Goal: Understand process/instructions

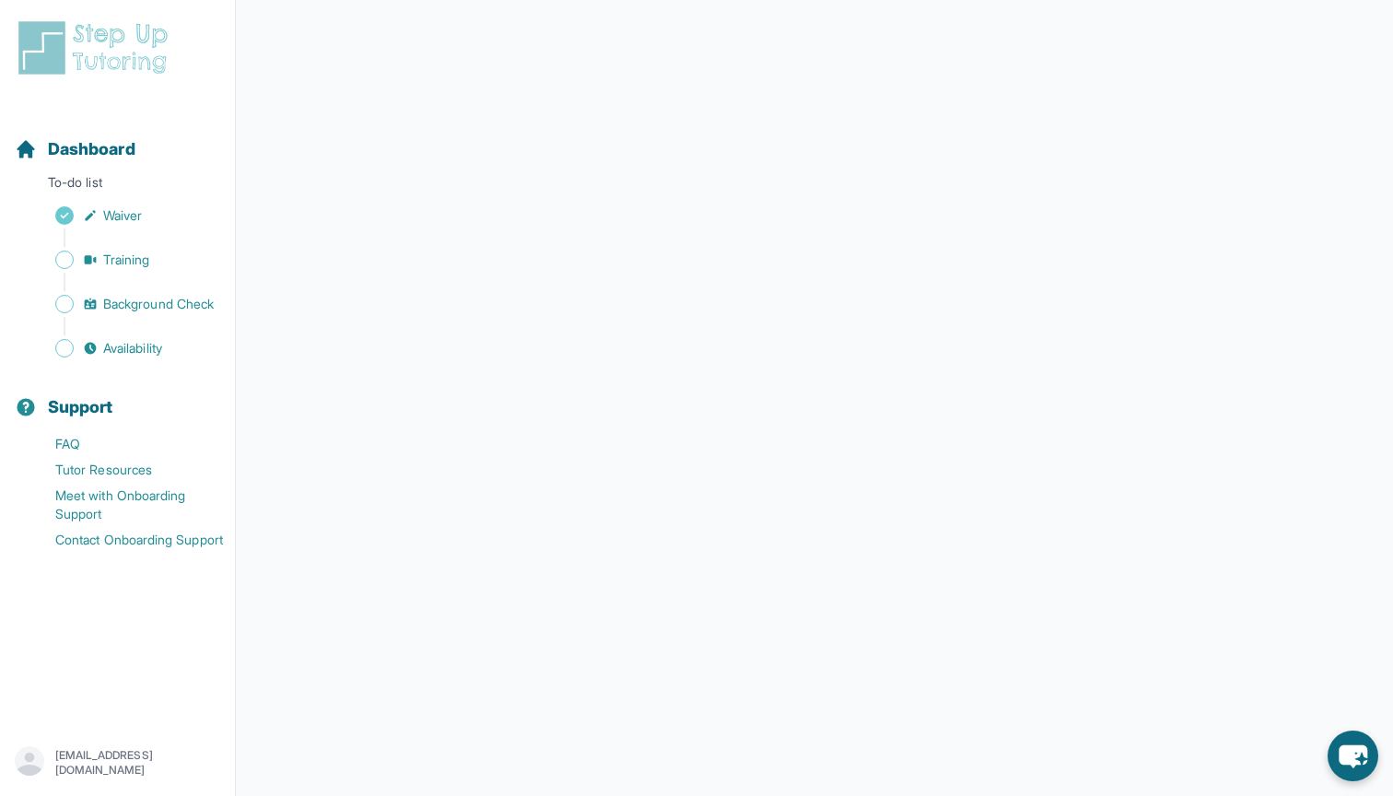
scroll to position [184, 0]
click at [133, 255] on span "Training" at bounding box center [126, 260] width 47 height 18
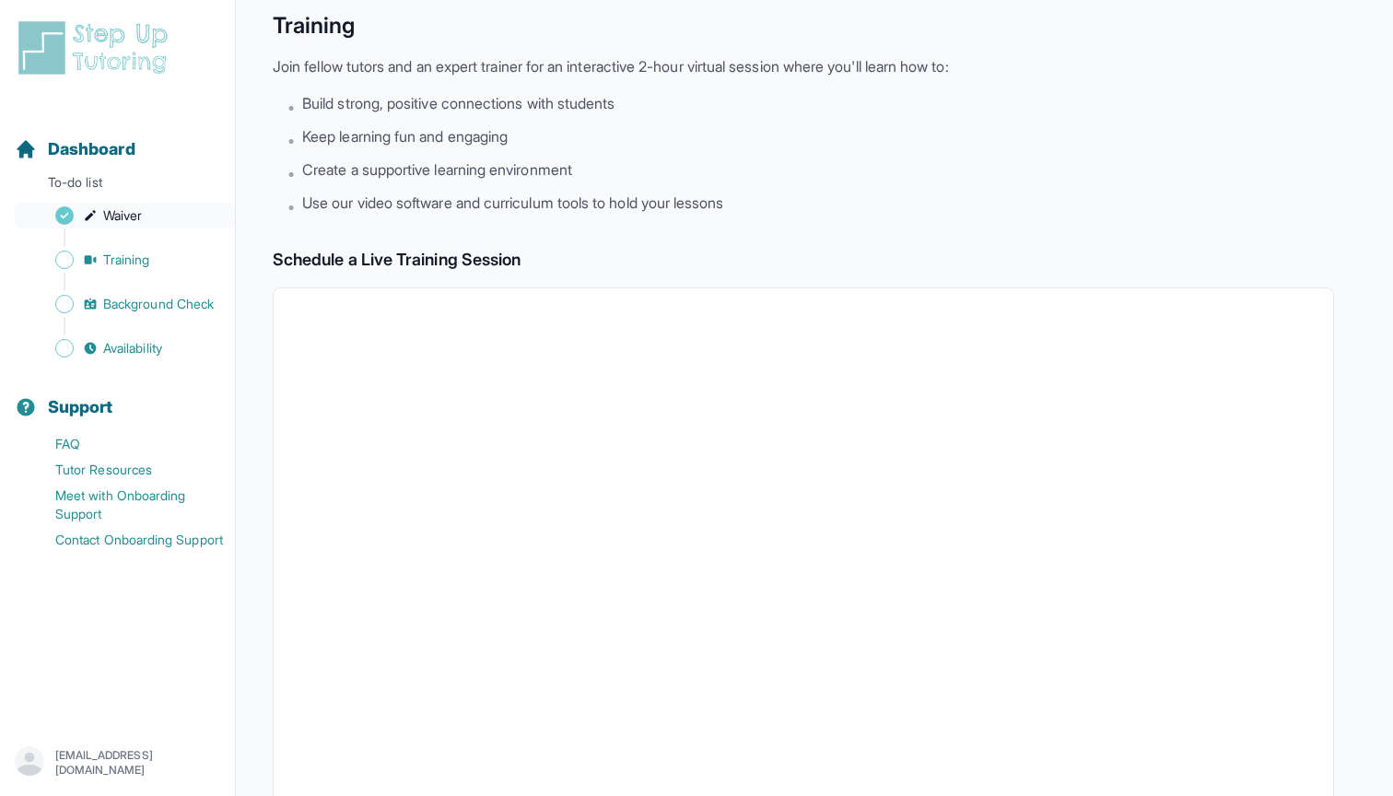
click at [131, 211] on span "Waiver" at bounding box center [122, 215] width 39 height 18
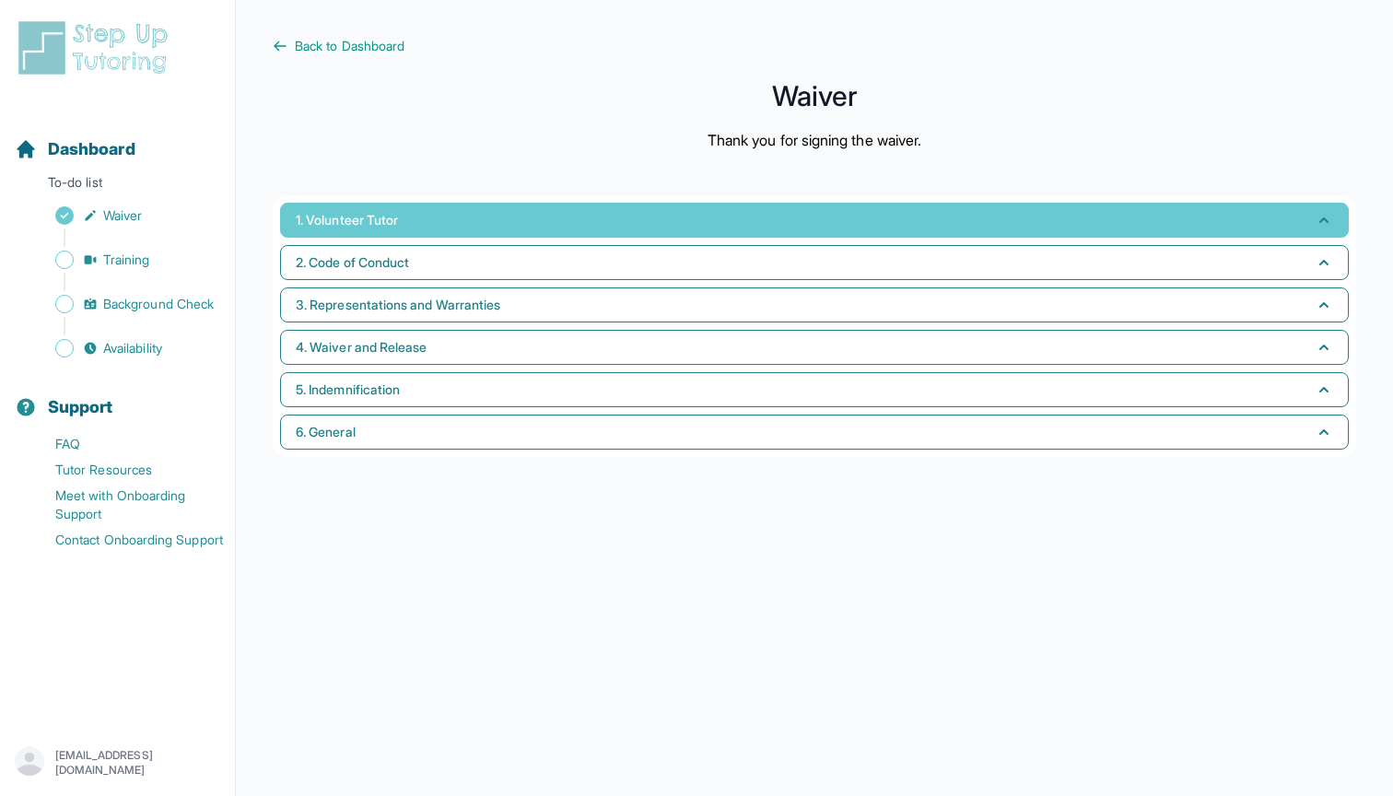
click at [511, 212] on button "1. Volunteer Tutor" at bounding box center [814, 220] width 1068 height 35
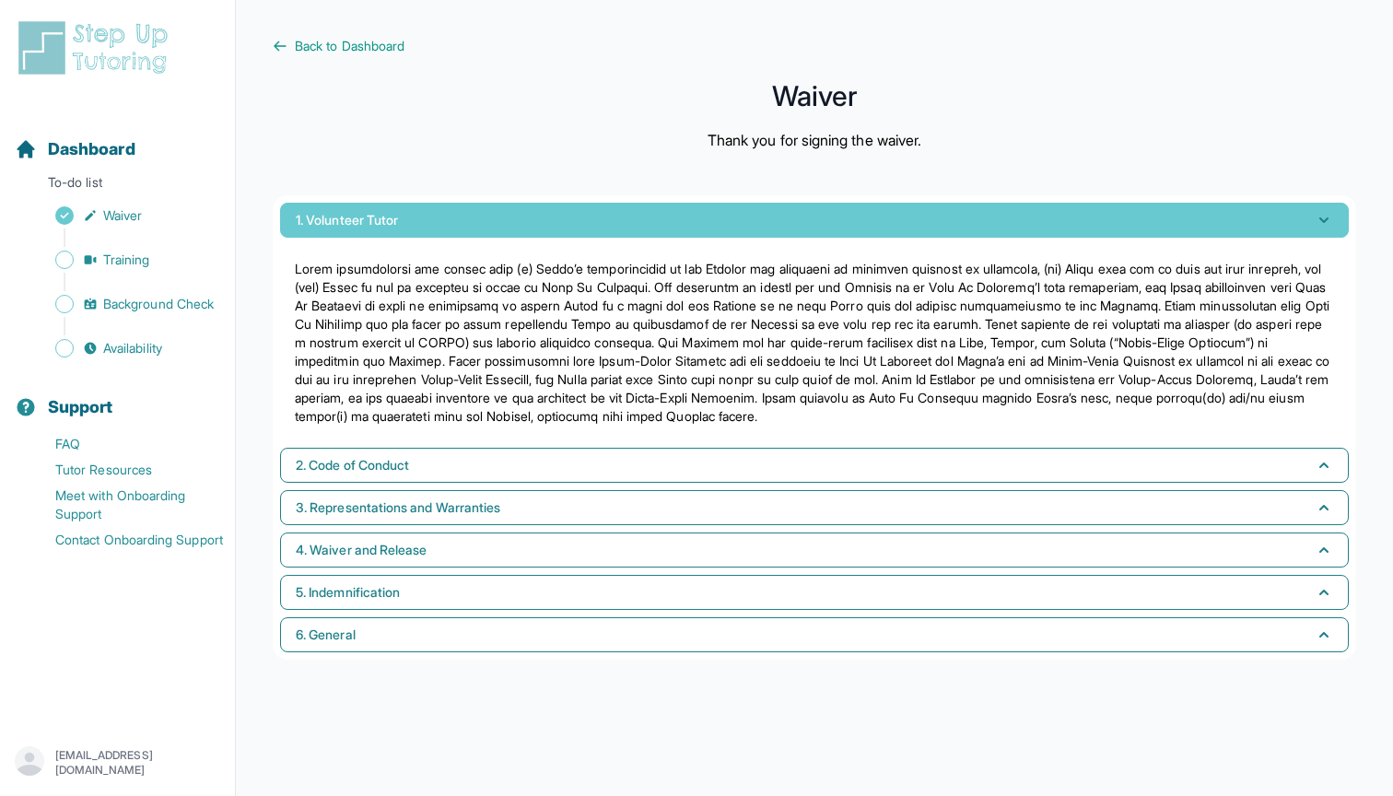
click at [506, 221] on button "1. Volunteer Tutor" at bounding box center [814, 220] width 1068 height 35
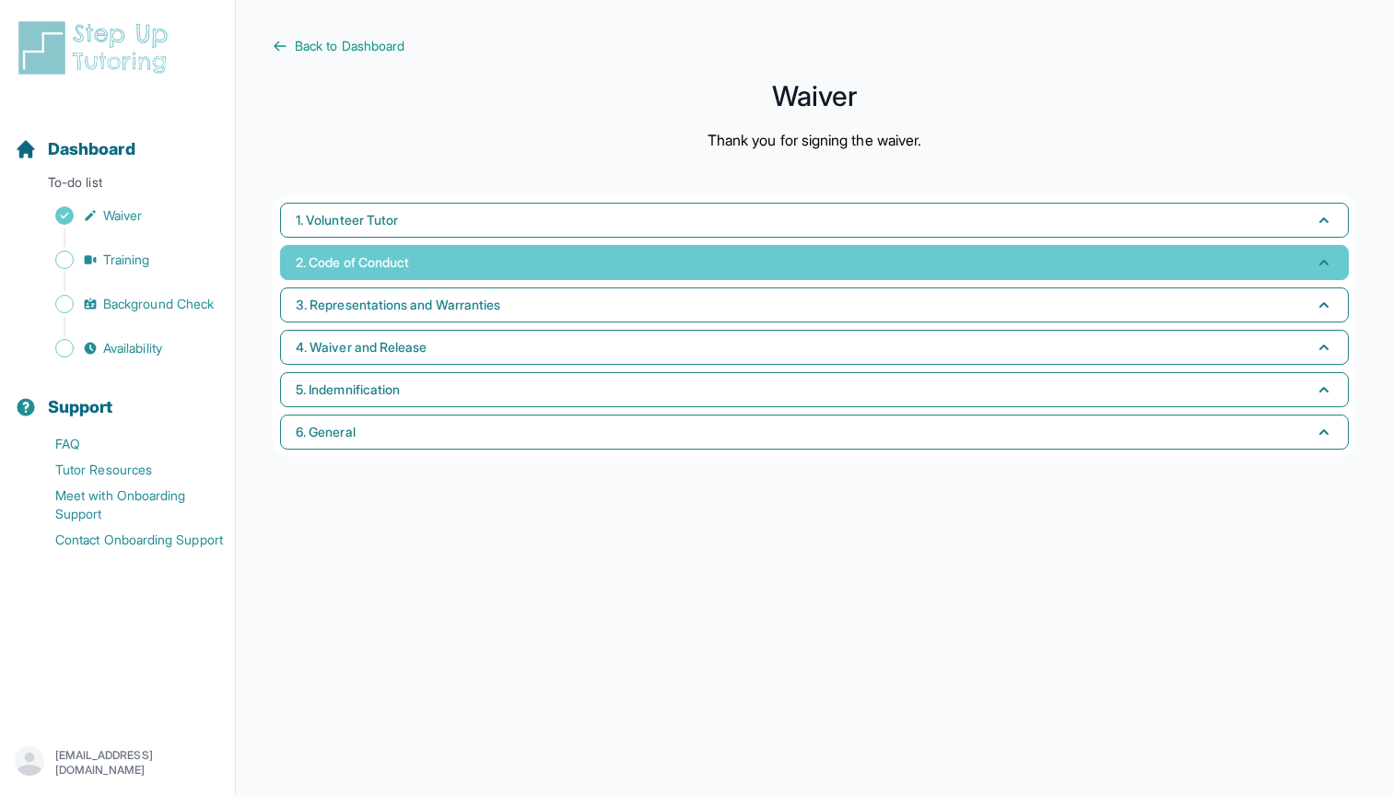
click at [463, 269] on button "2. Code of Conduct" at bounding box center [814, 262] width 1068 height 35
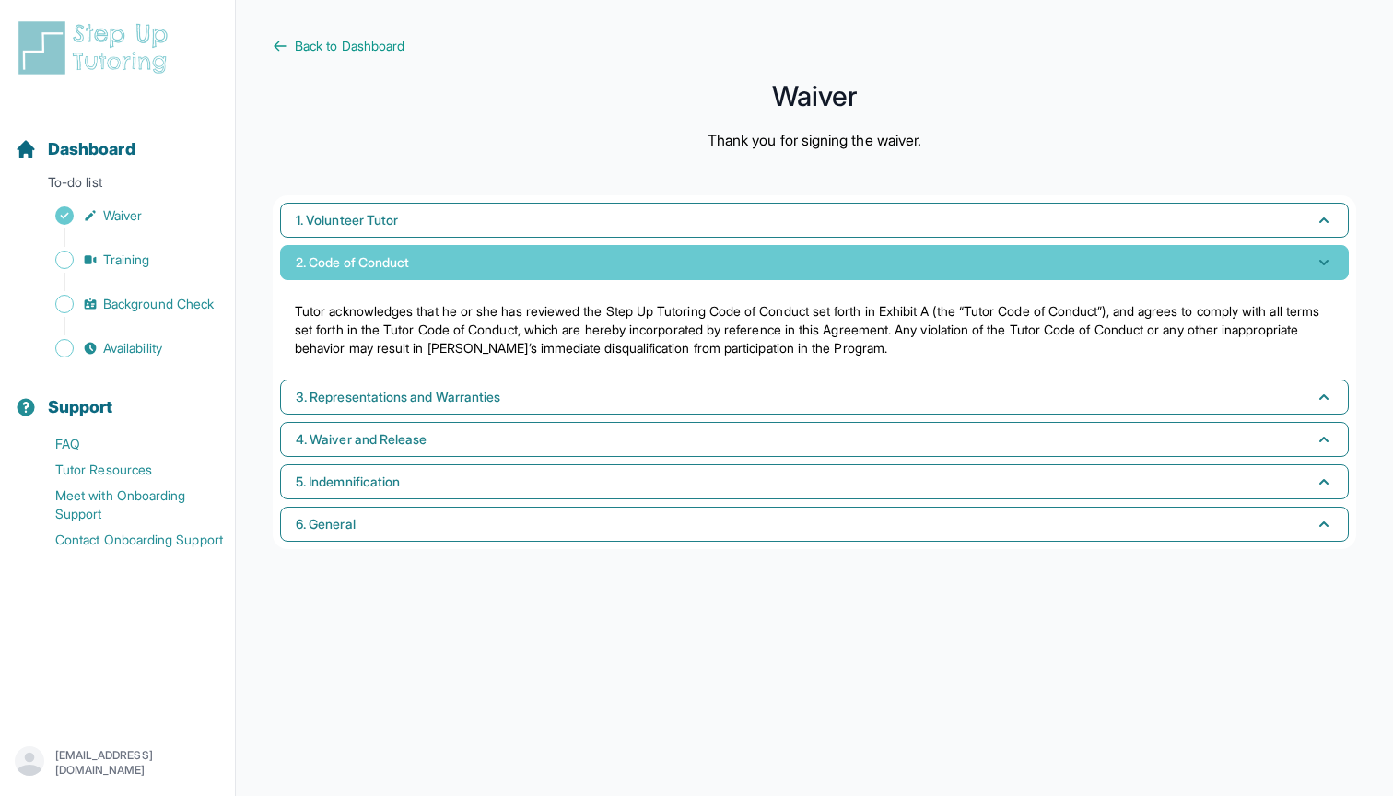
click at [463, 269] on button "2. Code of Conduct" at bounding box center [814, 262] width 1068 height 35
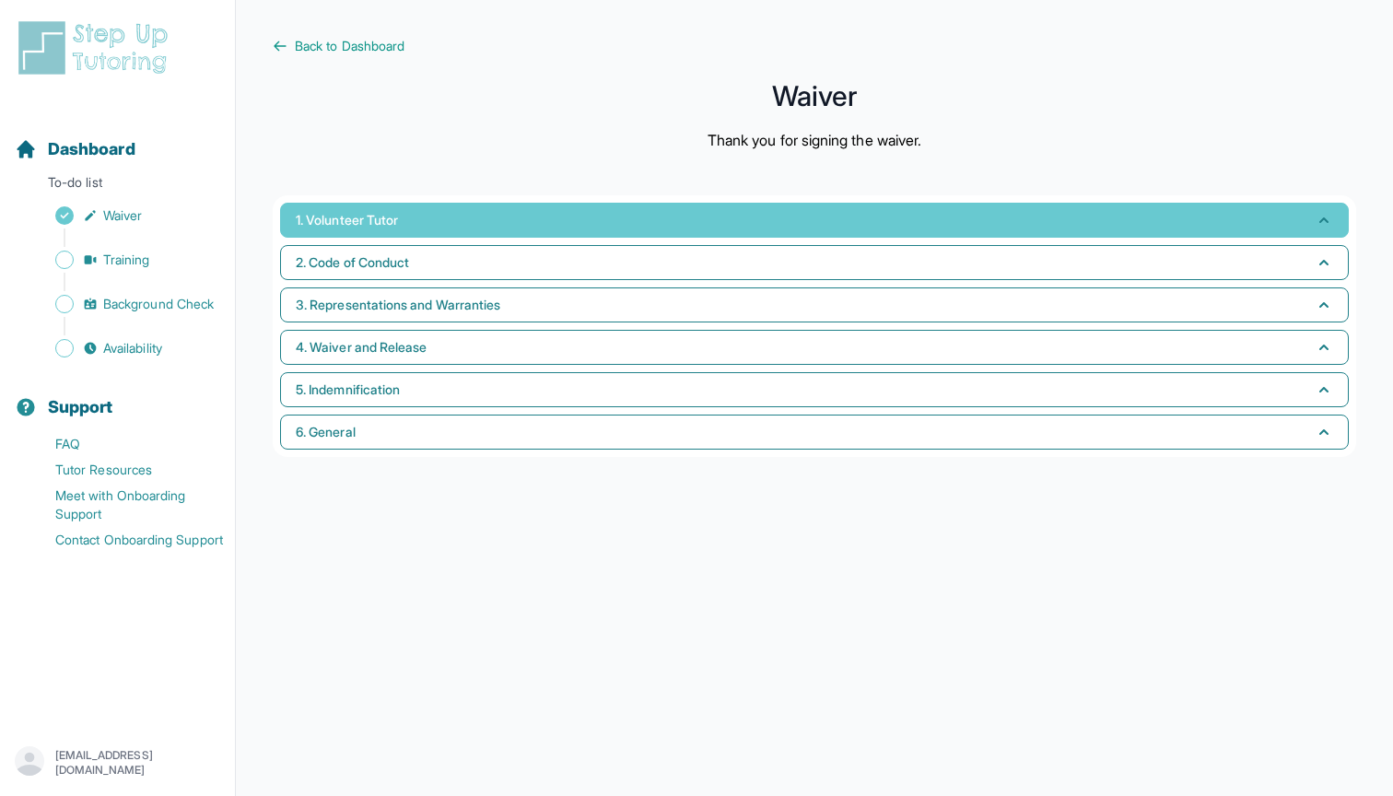
click at [337, 220] on span "1. Volunteer Tutor" at bounding box center [347, 220] width 102 height 18
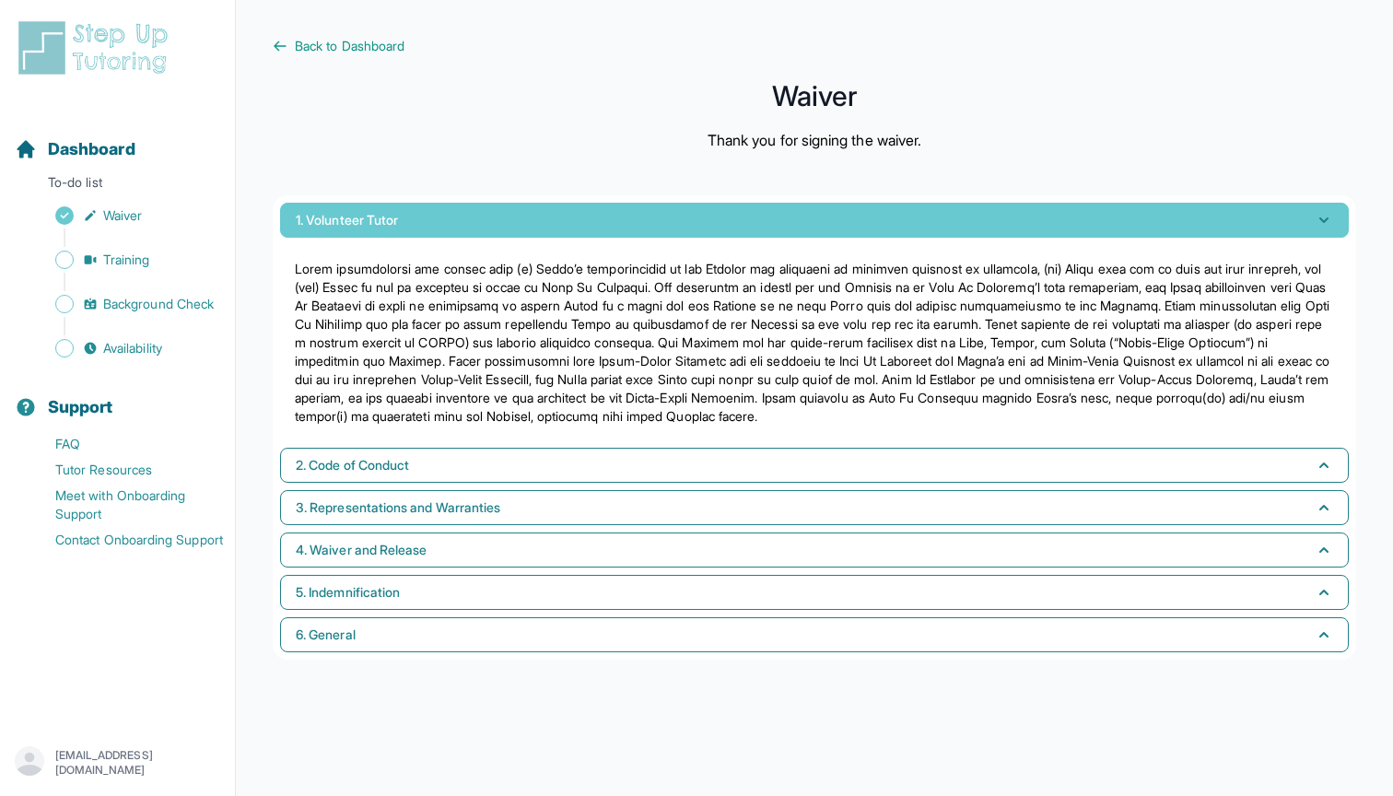
click at [337, 220] on span "1. Volunteer Tutor" at bounding box center [347, 220] width 102 height 18
